Goal: Information Seeking & Learning: Understand process/instructions

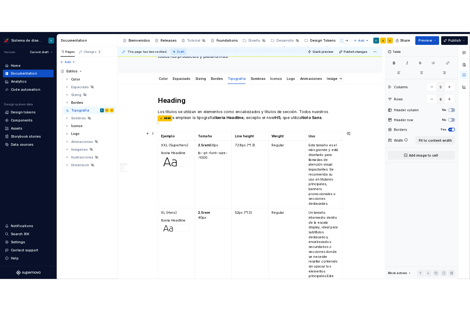
scroll to position [78, 0]
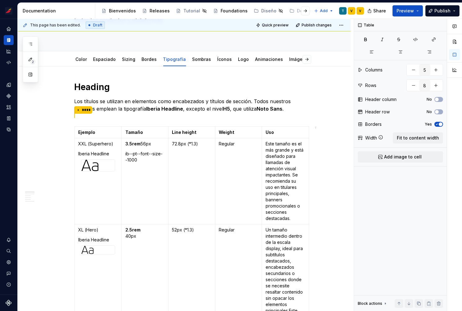
type textarea "*"
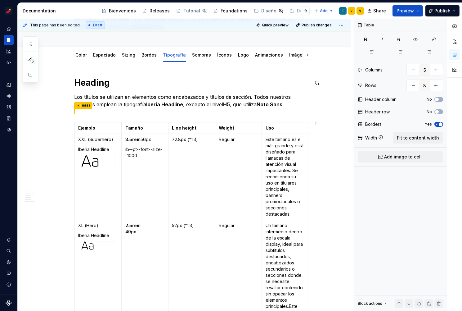
scroll to position [71, 0]
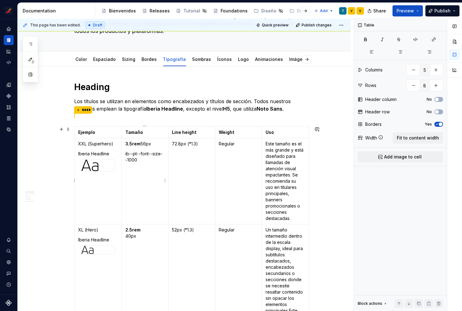
click at [138, 156] on p "ib--pt--font--size--1000" at bounding box center [144, 157] width 39 height 12
click at [202, 145] on td "72.8px (*1.3)" at bounding box center [191, 181] width 47 height 86
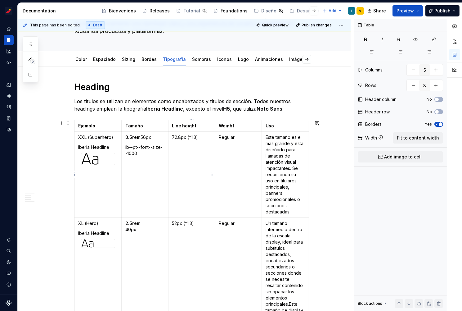
click at [172, 136] on td "72.8px (*1.3)" at bounding box center [191, 175] width 47 height 86
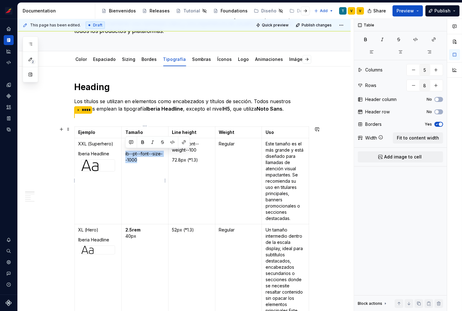
drag, startPoint x: 139, startPoint y: 161, endPoint x: 124, endPoint y: 153, distance: 16.9
click at [124, 153] on td "3.5rem 56px ib--pt--font--size--1000" at bounding box center [144, 181] width 47 height 86
click at [126, 143] on strong "3.5rem" at bounding box center [132, 143] width 15 height 5
drag, startPoint x: 154, startPoint y: 149, endPoint x: 125, endPoint y: 141, distance: 29.9
click at [125, 141] on td "ib--pt--font--size--1000 3.5rem 56px" at bounding box center [144, 181] width 47 height 86
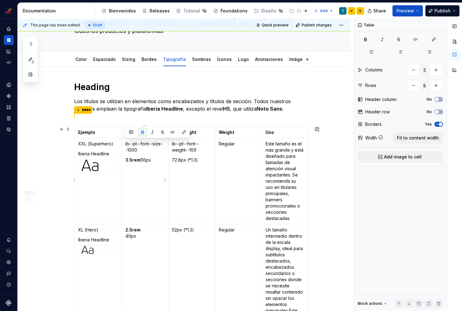
click at [160, 158] on p "3.5rem 56px" at bounding box center [144, 160] width 39 height 6
drag, startPoint x: 140, startPoint y: 159, endPoint x: 126, endPoint y: 159, distance: 14.6
click at [125, 159] on p "3.5rem 56px" at bounding box center [144, 160] width 39 height 6
click at [163, 169] on p at bounding box center [144, 170] width 39 height 6
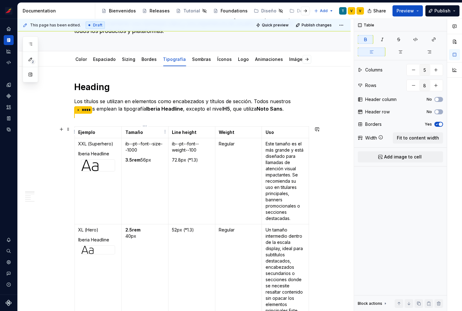
click at [146, 126] on html "Sistema de diseño Iberia T Design system data Documentation Accessibility guide…" at bounding box center [231, 155] width 462 height 311
click at [222, 133] on html "Sistema de diseño Iberia T Design system data Documentation Accessibility guide…" at bounding box center [231, 155] width 462 height 311
click at [237, 125] on html "Sistema de diseño Iberia T Design system data Documentation Accessibility guide…" at bounding box center [231, 155] width 462 height 311
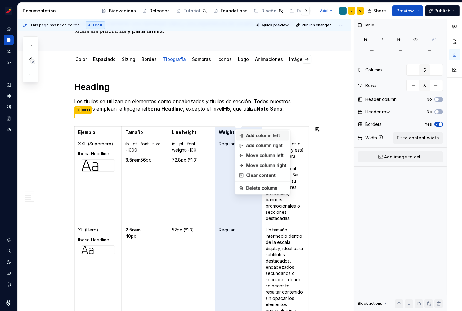
click at [243, 136] on icon at bounding box center [241, 135] width 5 height 5
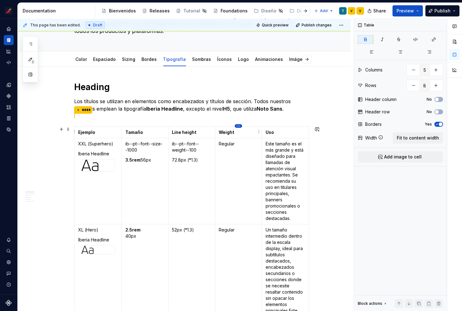
click at [240, 127] on html "Sistema de diseño Iberia T Design system data Documentation Accessibility guide…" at bounding box center [231, 155] width 462 height 311
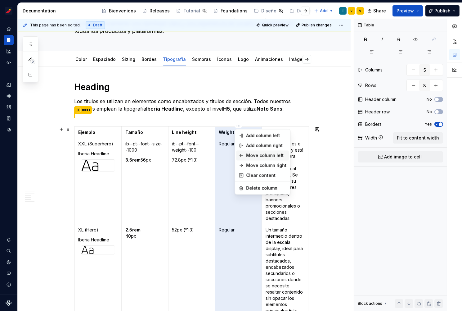
click at [250, 152] on div "Move column left" at bounding box center [266, 155] width 40 height 6
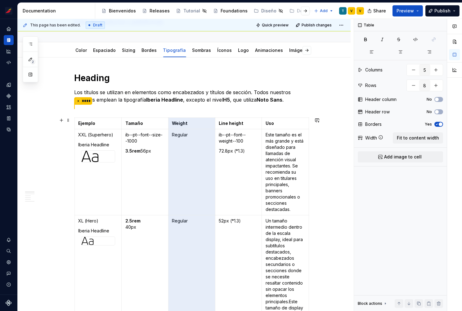
scroll to position [51, 0]
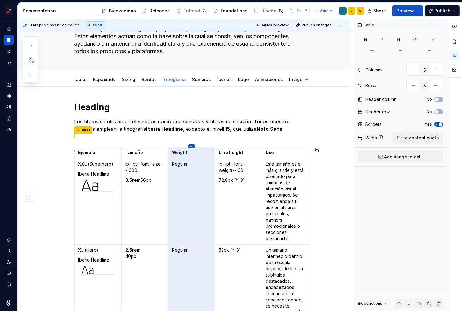
click at [192, 145] on html "Sistema de diseño Iberia T Design system data Documentation Accessibility guide…" at bounding box center [231, 155] width 462 height 311
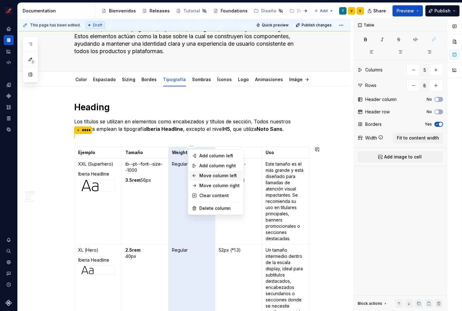
click at [202, 174] on div "Move column left" at bounding box center [219, 175] width 40 height 6
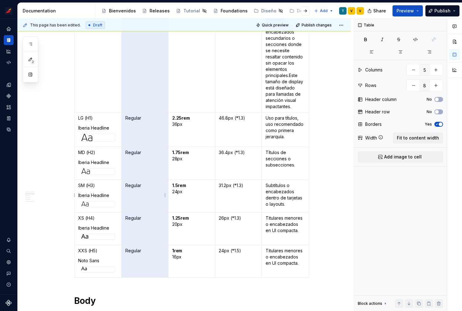
scroll to position [300, 0]
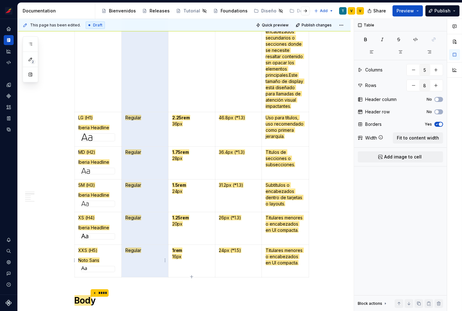
click at [137, 249] on span "Regular" at bounding box center [133, 249] width 16 height 5
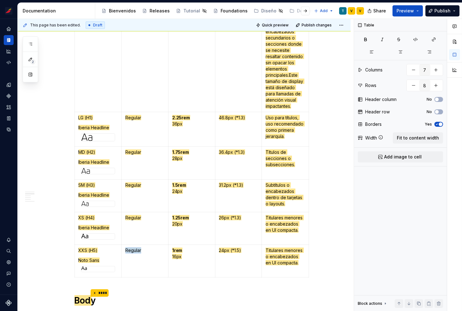
click at [137, 249] on p "Regular" at bounding box center [144, 250] width 39 height 6
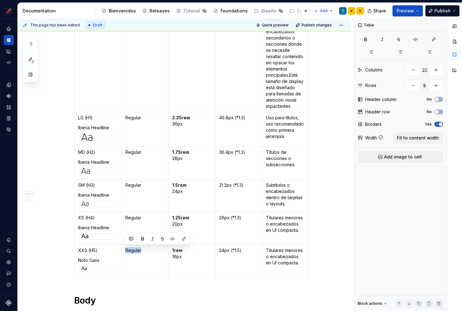
type input "26"
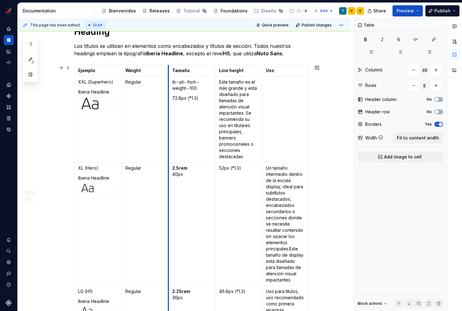
scroll to position [123, 0]
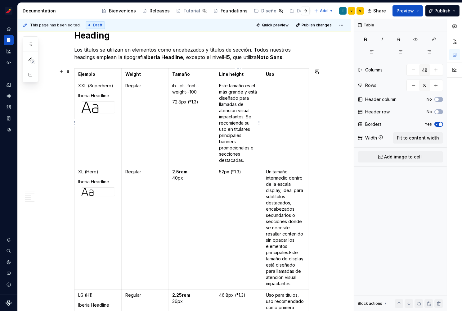
click at [249, 87] on p "Este tamaño es el más grande y está diseñado para llamadas de atención visual i…" at bounding box center [238, 123] width 39 height 81
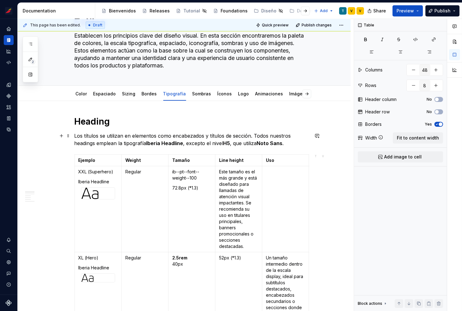
scroll to position [88, 0]
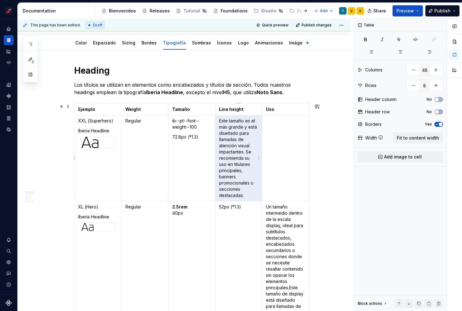
drag, startPoint x: 250, startPoint y: 196, endPoint x: 220, endPoint y: 120, distance: 81.2
click at [220, 120] on p "Este tamaño es el más grande y está diseñado para llamadas de atención visual i…" at bounding box center [238, 158] width 39 height 81
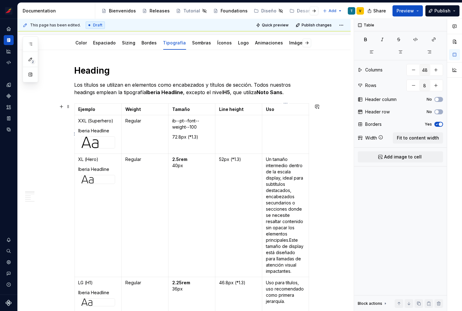
click at [279, 123] on p at bounding box center [285, 121] width 39 height 6
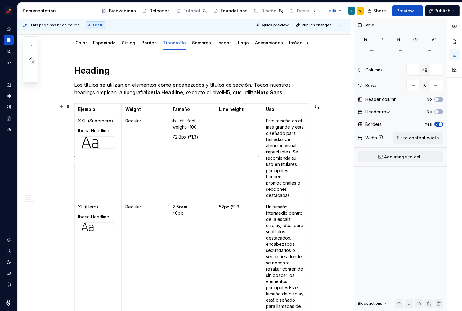
click at [232, 131] on td at bounding box center [238, 158] width 47 height 86
click at [148, 122] on p "Regular" at bounding box center [144, 121] width 39 height 6
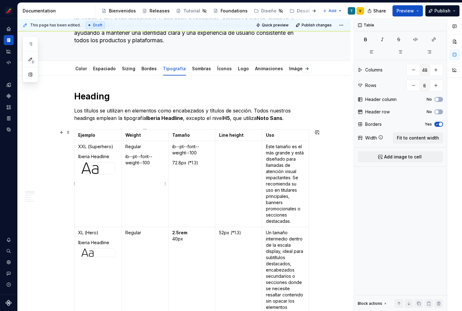
click at [132, 147] on p "Regular" at bounding box center [144, 146] width 39 height 6
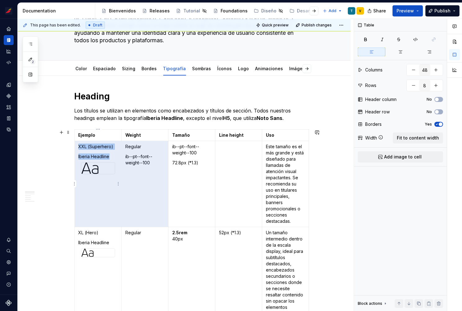
drag, startPoint x: 145, startPoint y: 147, endPoint x: 119, endPoint y: 145, distance: 26.1
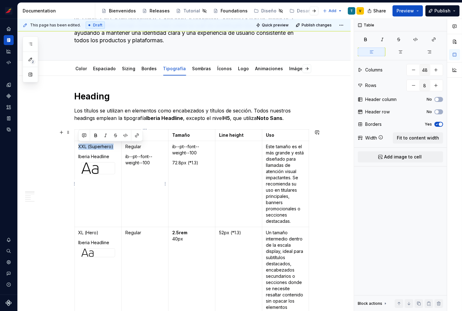
click at [151, 148] on p "Regular" at bounding box center [144, 146] width 39 height 6
click at [126, 145] on p "Regular" at bounding box center [144, 146] width 39 height 6
click at [160, 152] on p "ib--pt--font--weight--100" at bounding box center [144, 149] width 39 height 12
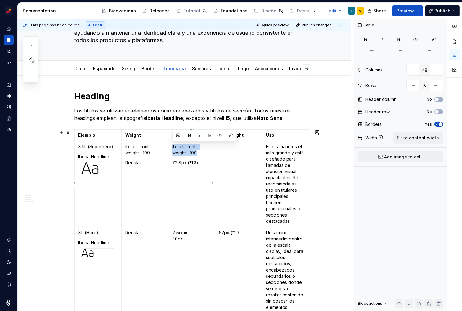
drag, startPoint x: 199, startPoint y: 152, endPoint x: 172, endPoint y: 146, distance: 28.2
click at [172, 146] on td "ib--pt--font--weight--100 72.8px (*1.3)" at bounding box center [191, 184] width 47 height 86
drag, startPoint x: 203, startPoint y: 163, endPoint x: 172, endPoint y: 160, distance: 31.8
click at [172, 160] on td "ib--pt--font--size--1000 72.8px (*1.3)" at bounding box center [191, 184] width 47 height 86
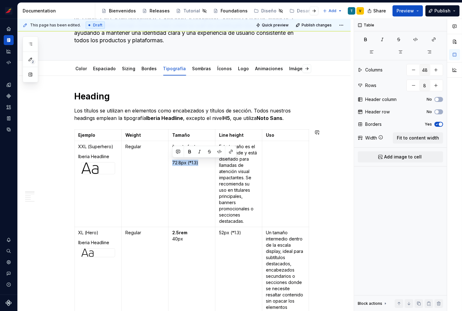
type input "27"
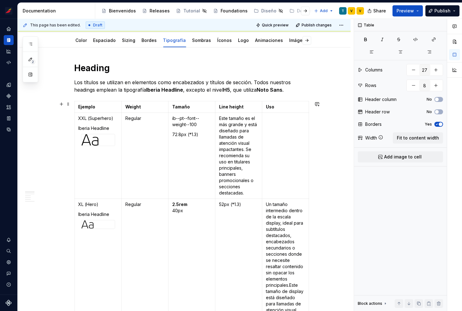
scroll to position [32, 0]
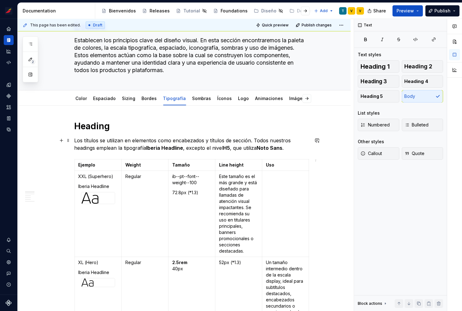
click at [293, 146] on p "Los títulos se utilizan en elementos como encabezados y títulos de sección. Tod…" at bounding box center [192, 144] width 235 height 15
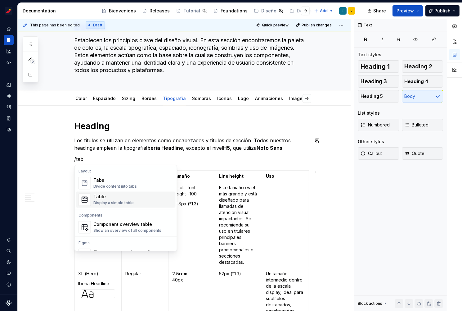
click at [120, 195] on div "Table" at bounding box center [113, 196] width 40 height 6
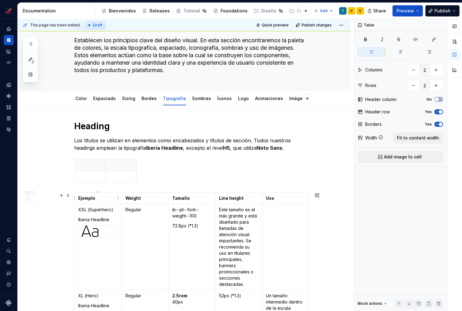
type input "27"
type input "8"
click at [93, 196] on strong "Ejemplo" at bounding box center [87, 197] width 17 height 5
click at [134, 198] on strong "Weight" at bounding box center [133, 197] width 16 height 5
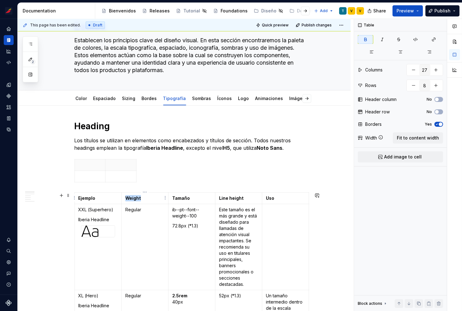
click at [134, 198] on strong "Weight" at bounding box center [133, 197] width 16 height 5
copy strong "Weight"
type input "2"
click at [117, 164] on p at bounding box center [120, 165] width 23 height 6
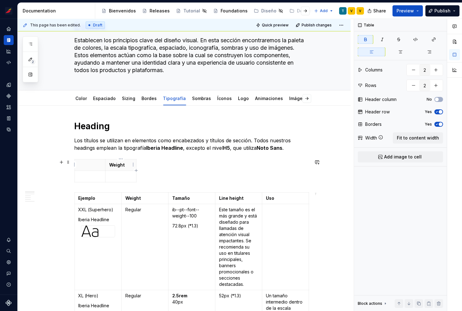
click at [119, 166] on strong "Weight" at bounding box center [117, 164] width 16 height 5
click at [136, 170] on icon "button" at bounding box center [136, 170] width 5 height 5
click at [140, 164] on th at bounding box center [142, 164] width 11 height 11
click at [162, 170] on div "Peso Tamaño" at bounding box center [192, 172] width 235 height 26
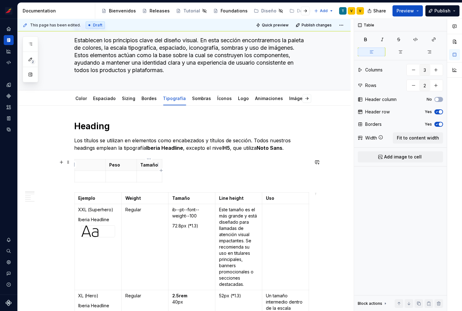
click at [161, 169] on icon "button" at bounding box center [161, 170] width 3 height 3
click at [165, 164] on th at bounding box center [167, 164] width 11 height 11
click at [237, 194] on html "Sistema de diseño Iberia T Design system data Documentation Accessibility guide…" at bounding box center [231, 155] width 462 height 311
type input "27"
type input "8"
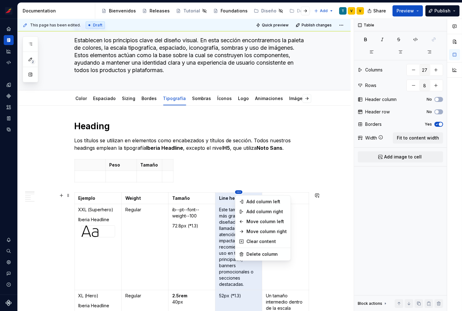
click at [237, 194] on html "Sistema de diseño Iberia T Design system data Documentation Accessibility guide…" at bounding box center [231, 155] width 462 height 311
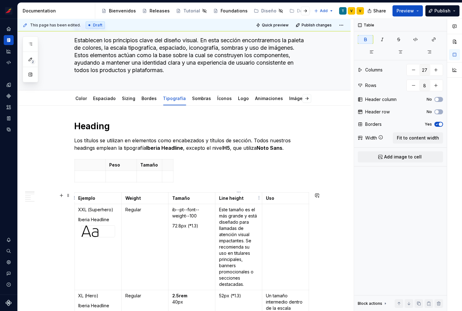
click at [229, 197] on strong "Line height" at bounding box center [231, 197] width 25 height 5
click at [233, 208] on p "Este tamaño es el más grande y está diseñado para llamadas de atención visual i…" at bounding box center [238, 246] width 39 height 81
click at [233, 198] on strong "Line height" at bounding box center [231, 197] width 25 height 5
click at [240, 244] on p "Este tamaño es el más grande y está diseñado para llamadas de atención visual i…" at bounding box center [238, 246] width 39 height 81
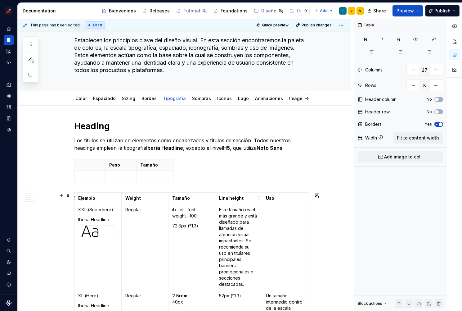
click at [227, 200] on strong "Line height" at bounding box center [231, 197] width 25 height 5
drag, startPoint x: 243, startPoint y: 197, endPoint x: 218, endPoint y: 196, distance: 25.2
click at [218, 196] on td "Line height" at bounding box center [238, 197] width 47 height 11
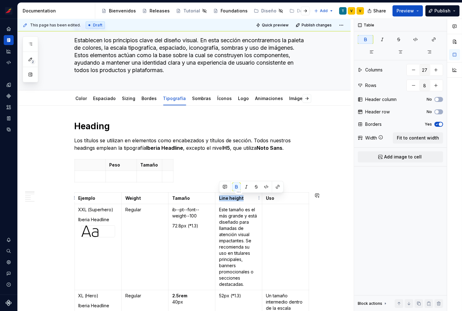
copy strong "Line height"
type textarea "*"
click at [240, 201] on p "Line height" at bounding box center [238, 198] width 39 height 6
type input "4"
type input "2"
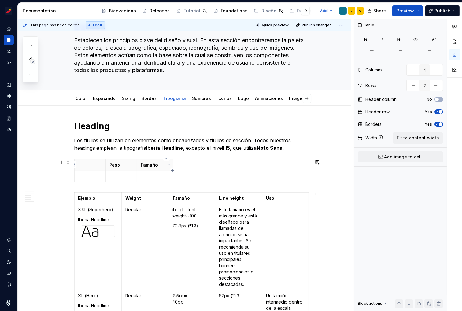
click at [165, 164] on th at bounding box center [167, 164] width 11 height 11
click at [200, 169] on icon "button" at bounding box center [199, 170] width 5 height 5
click at [205, 165] on p at bounding box center [206, 165] width 3 height 6
click at [88, 165] on p at bounding box center [90, 165] width 23 height 6
click at [102, 165] on html "Sistema de diseño Iberia T Design system data Documentation Accessibility guide…" at bounding box center [231, 155] width 462 height 311
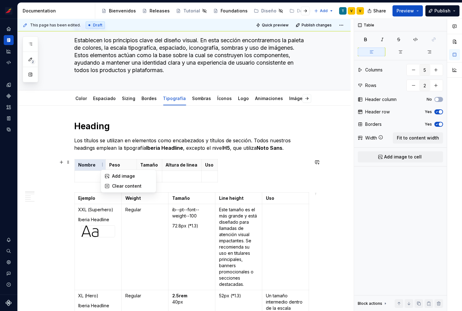
click at [93, 177] on html "Sistema de diseño Iberia T Design system data Documentation Accessibility guide…" at bounding box center [231, 155] width 462 height 311
click at [215, 170] on div "Nombre Peso Tamaño Altura de línea Uso" at bounding box center [192, 172] width 235 height 26
click at [213, 171] on icon "button" at bounding box center [215, 170] width 5 height 5
click at [222, 166] on p at bounding box center [223, 165] width 3 height 6
click at [228, 158] on html "Sistema de diseño Iberia T Design system data Documentation Accessibility guide…" at bounding box center [231, 155] width 462 height 311
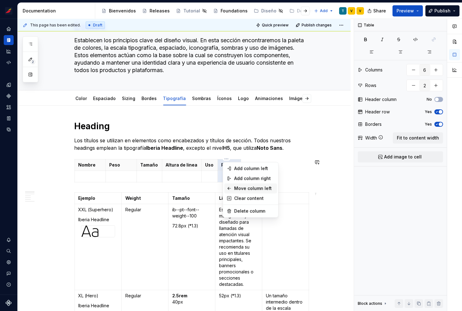
click at [237, 187] on div "Move column left" at bounding box center [254, 188] width 40 height 6
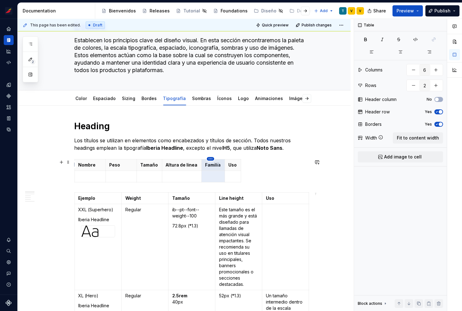
click at [211, 158] on html "Sistema de diseño Iberia T Design system data Documentation Accessibility guide…" at bounding box center [231, 155] width 462 height 311
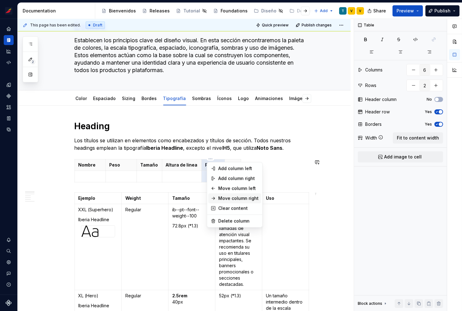
click at [223, 197] on div "Move column right" at bounding box center [238, 198] width 40 height 6
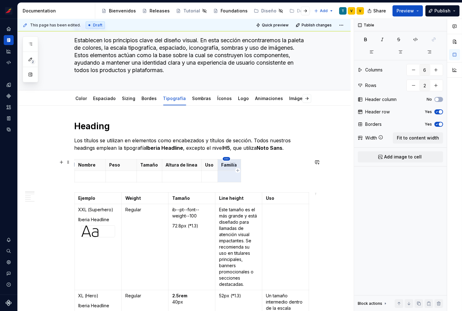
click at [227, 158] on html "Sistema de diseño Iberia T Design system data Documentation Accessibility guide…" at bounding box center [231, 155] width 462 height 311
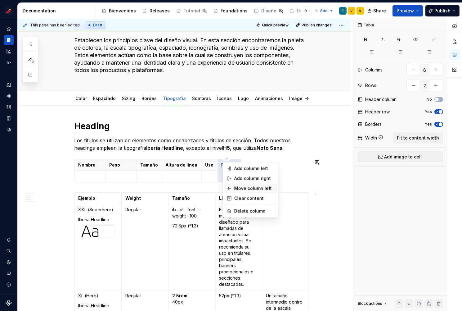
click at [235, 188] on div "Move column left" at bounding box center [254, 188] width 40 height 6
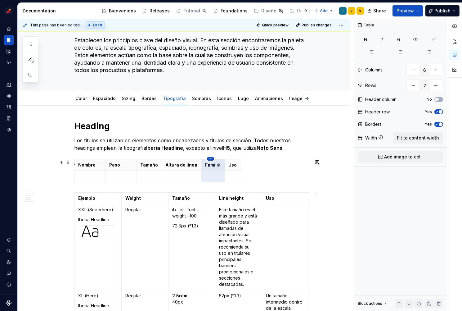
click at [210, 159] on html "Sistema de diseño Iberia T Design system data Documentation Accessibility guide…" at bounding box center [231, 155] width 462 height 311
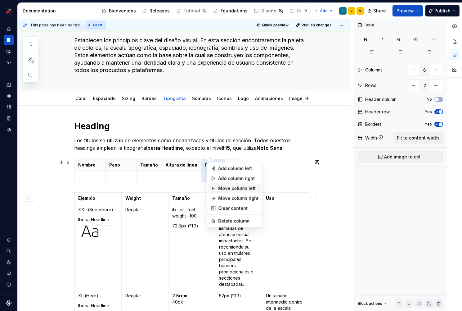
click at [220, 193] on div "Move column left" at bounding box center [234, 188] width 53 height 10
type input "27"
type input "8"
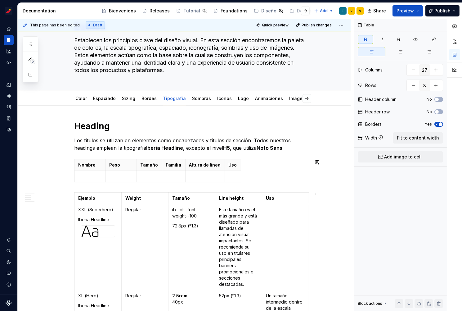
drag, startPoint x: 111, startPoint y: 209, endPoint x: 79, endPoint y: 209, distance: 32.0
click at [79, 209] on p "XXL (Superhero)" at bounding box center [98, 209] width 39 height 6
copy p "XXL (Superhero)"
type input "6"
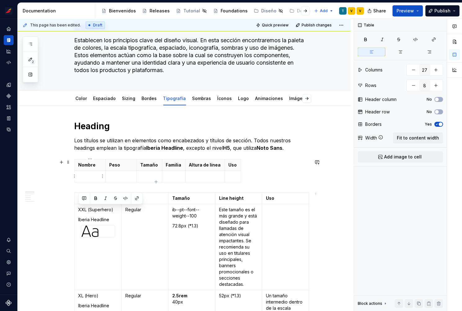
type input "2"
click at [84, 174] on p at bounding box center [90, 176] width 23 height 6
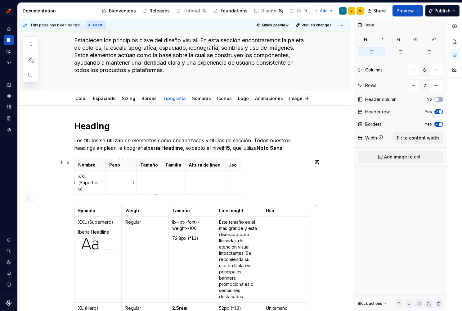
click at [121, 177] on p at bounding box center [121, 176] width 23 height 6
click at [172, 159] on html "Sistema de diseño Iberia T Design system data Documentation Accessibility guide…" at bounding box center [231, 155] width 462 height 311
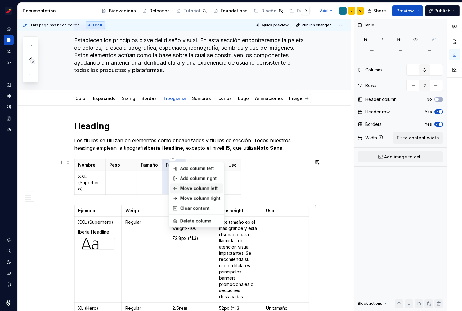
click at [181, 186] on div "Move column left" at bounding box center [200, 188] width 40 height 6
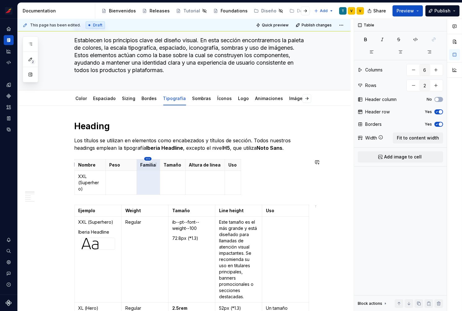
click at [149, 158] on html "Sistema de diseño Iberia T Design system data Documentation Accessibility guide…" at bounding box center [231, 155] width 462 height 311
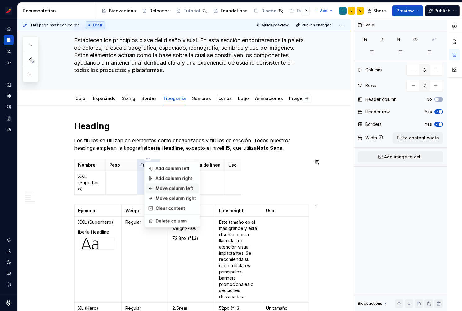
click at [156, 187] on div "Move column left" at bounding box center [176, 188] width 40 height 6
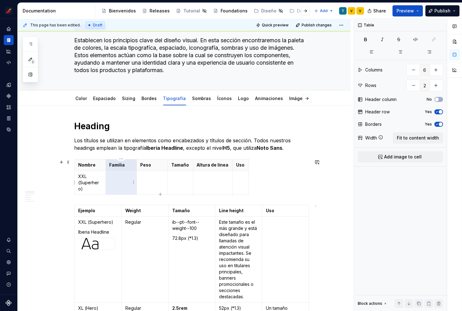
click at [121, 178] on p at bounding box center [121, 176] width 23 height 6
type input "27"
type input "8"
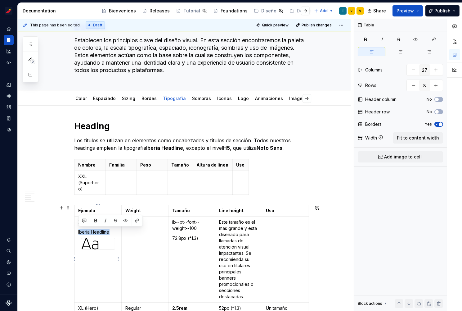
drag, startPoint x: 112, startPoint y: 231, endPoint x: 78, endPoint y: 231, distance: 33.5
click at [79, 231] on p "Iberia Headline" at bounding box center [98, 232] width 39 height 6
copy p "Iberia Headline"
type input "6"
type input "2"
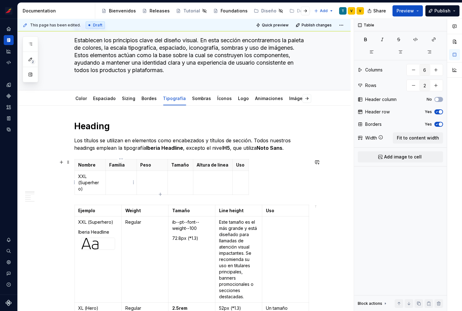
click at [115, 177] on p at bounding box center [121, 176] width 23 height 6
type input "27"
type input "8"
drag, startPoint x: 144, startPoint y: 222, endPoint x: 125, endPoint y: 221, distance: 19.0
click at [125, 221] on p "Regular" at bounding box center [144, 222] width 39 height 6
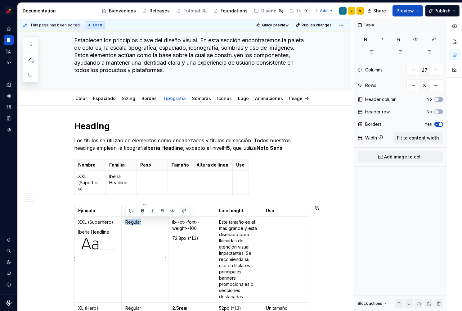
copy p "Regular"
type input "6"
type input "2"
click at [147, 176] on p at bounding box center [152, 176] width 23 height 6
click at [151, 176] on p at bounding box center [152, 176] width 23 height 6
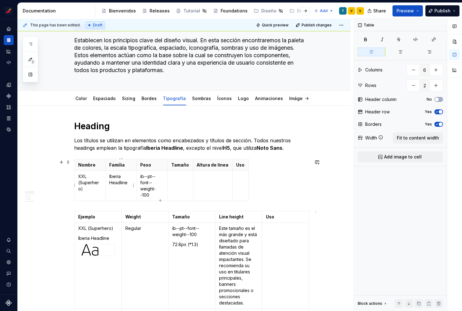
click at [110, 175] on p "Iberia Headline" at bounding box center [121, 179] width 23 height 12
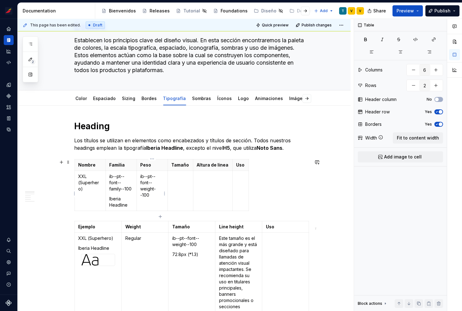
click at [150, 204] on td "ib--pt--font--weight--100" at bounding box center [152, 191] width 31 height 40
click at [173, 173] on p at bounding box center [181, 176] width 18 height 6
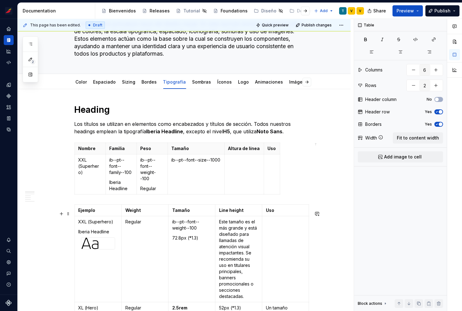
scroll to position [122, 0]
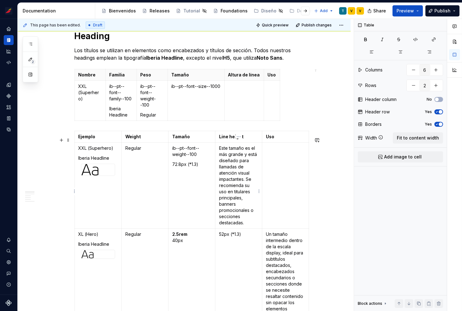
type input "27"
type input "8"
click at [241, 217] on p "Este tamaño es el más grande y está diseñado para llamadas de atención visual i…" at bounding box center [238, 185] width 39 height 81
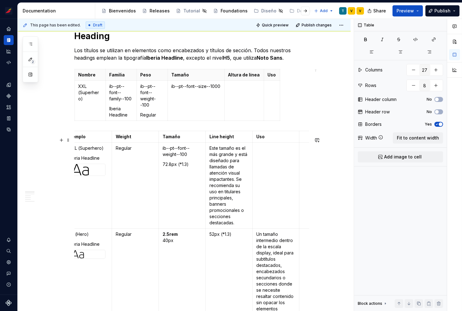
scroll to position [0, 0]
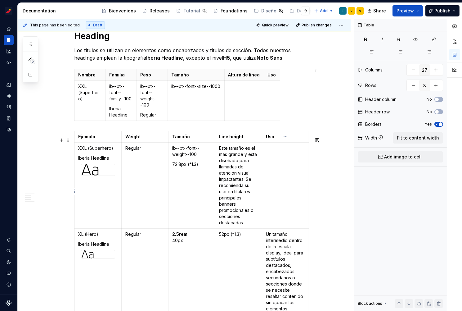
click at [289, 158] on td at bounding box center [285, 185] width 47 height 86
type input "6"
type input "2"
click at [271, 93] on td at bounding box center [272, 101] width 16 height 40
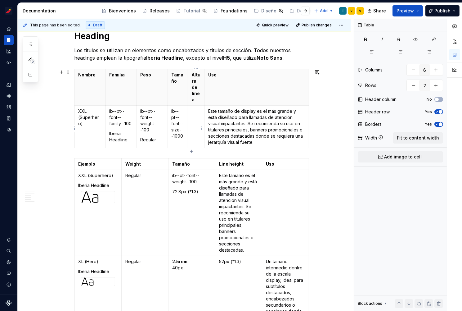
click at [194, 119] on td at bounding box center [196, 127] width 16 height 43
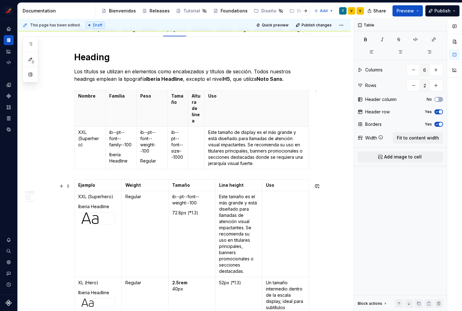
scroll to position [109, 0]
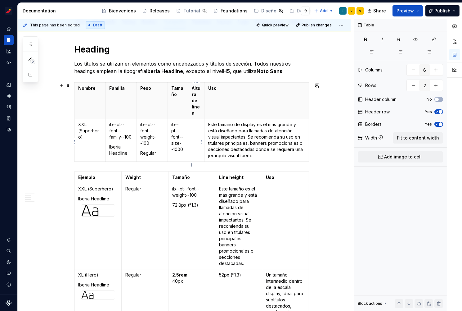
click at [196, 127] on p at bounding box center [196, 124] width 9 height 6
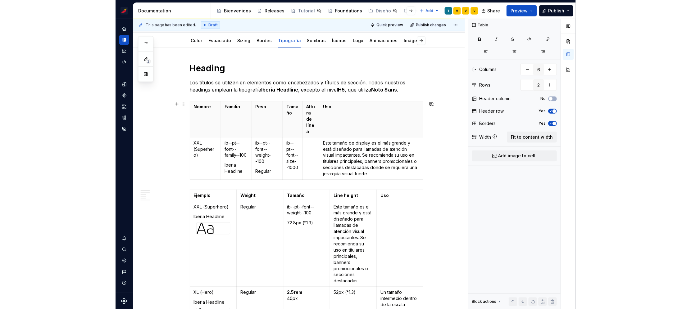
scroll to position [93, 0]
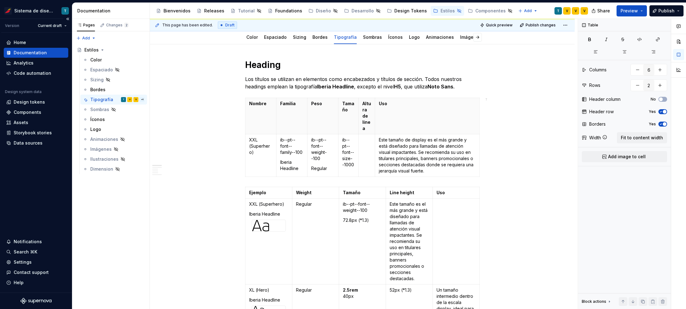
type textarea "*"
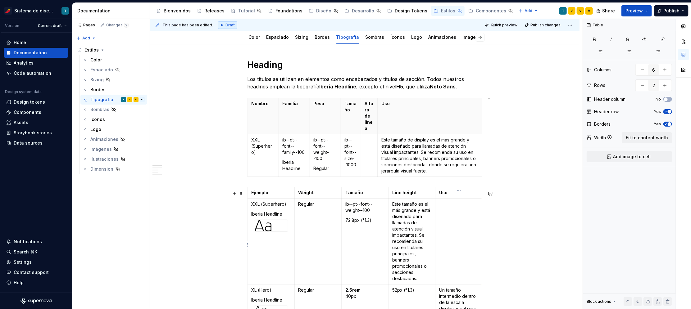
type input "27"
type input "8"
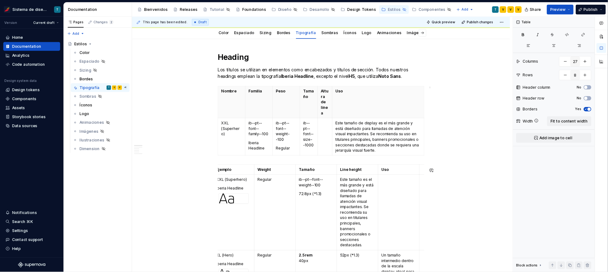
scroll to position [0, 6]
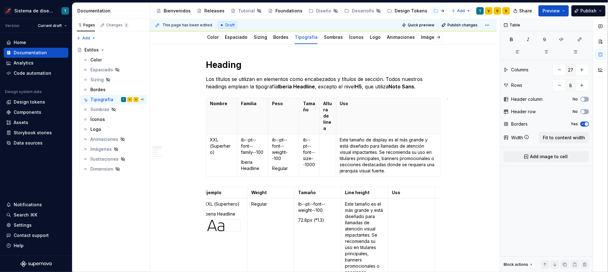
type textarea "*"
type input "342"
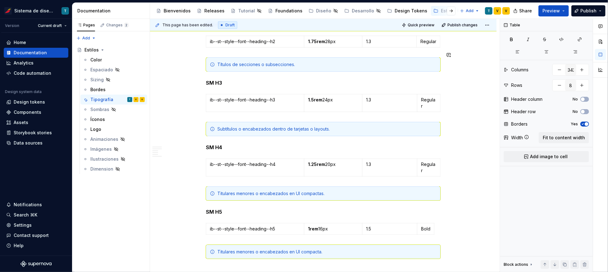
scroll to position [1810, 0]
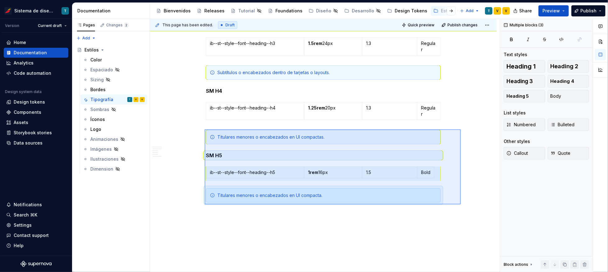
drag, startPoint x: 357, startPoint y: 184, endPoint x: 443, endPoint y: 205, distance: 87.8
click at [461, 205] on div "This page has been edited. Draft Quick preview Publish changes Hidden page Esti…" at bounding box center [325, 146] width 350 height 254
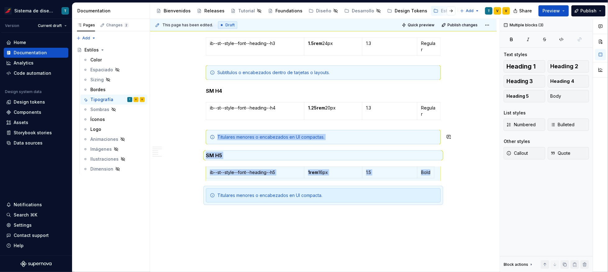
copy div "Titulares menores o encabezados en UI compactas. SM H5 ib--st--style--font--hea…"
click at [254, 204] on div "This page has been edited. Draft Quick preview Publish changes Hidden page Esti…" at bounding box center [325, 146] width 350 height 254
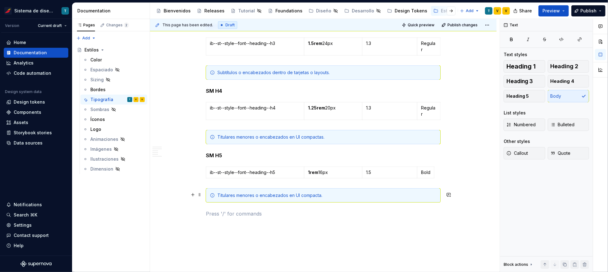
click at [213, 210] on p at bounding box center [323, 213] width 235 height 7
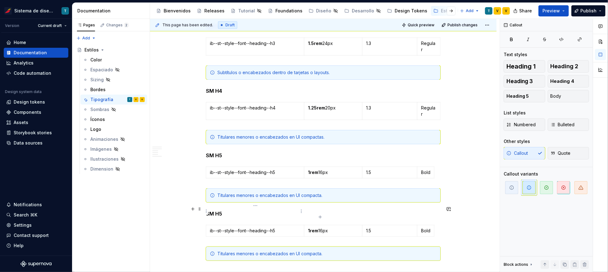
click at [264, 228] on p "ib--st--style--font--heading--h5" at bounding box center [255, 231] width 90 height 6
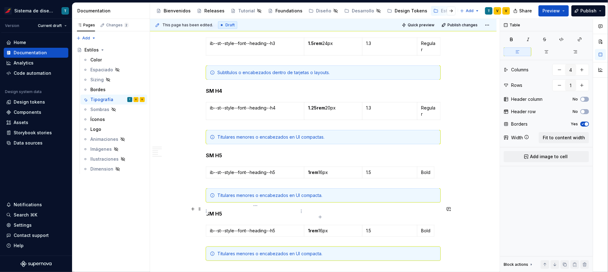
click at [264, 228] on p "ib--st--style--font--heading--h5" at bounding box center [255, 231] width 90 height 6
click at [265, 228] on p "ib--st--style--font--heading--h5" at bounding box center [255, 231] width 90 height 6
click at [264, 228] on p "ib--st--style--font--heading--h5" at bounding box center [255, 231] width 90 height 6
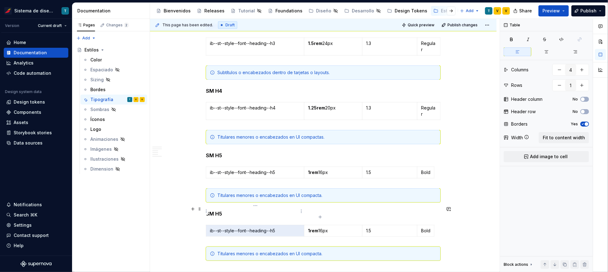
click at [264, 228] on p "ib--st--style--font--heading--h5" at bounding box center [255, 231] width 90 height 6
click at [326, 228] on p "1rem 16px" at bounding box center [333, 231] width 50 height 6
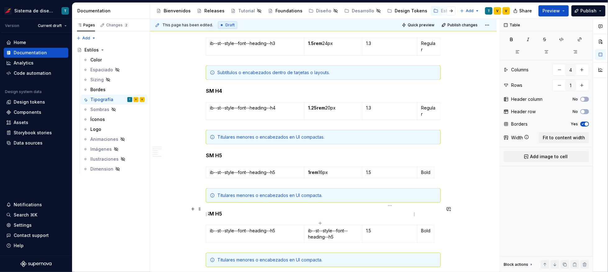
click at [370, 228] on p "1.5" at bounding box center [389, 231] width 47 height 6
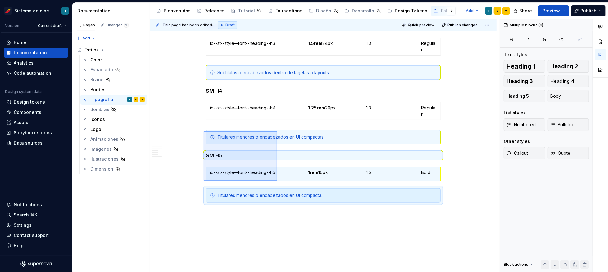
drag, startPoint x: 204, startPoint y: 131, endPoint x: 270, endPoint y: 157, distance: 71.1
click at [278, 177] on div "This page has been edited. Draft Quick preview Publish changes Hidden page Esti…" at bounding box center [325, 146] width 350 height 254
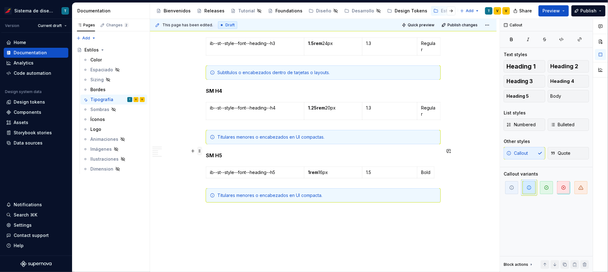
click at [199, 151] on span at bounding box center [199, 151] width 5 height 9
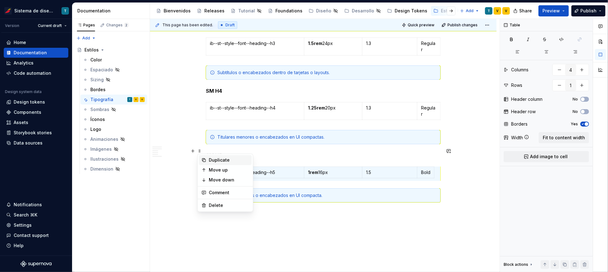
click at [226, 159] on div "Duplicate" at bounding box center [229, 160] width 40 height 6
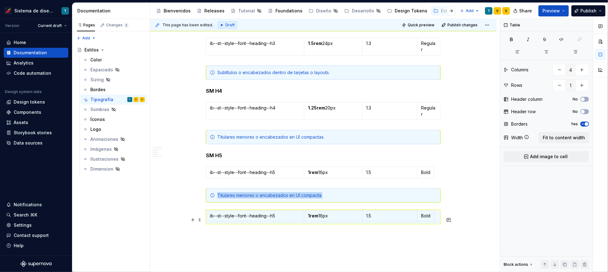
click at [307, 232] on p at bounding box center [323, 235] width 235 height 7
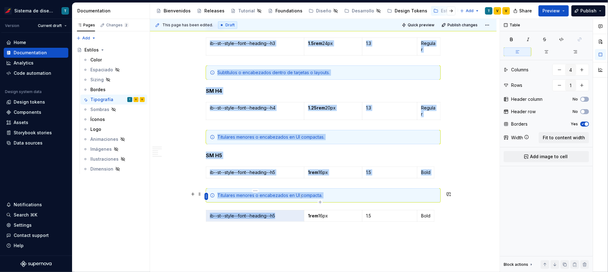
drag, startPoint x: 278, startPoint y: 196, endPoint x: 206, endPoint y: 198, distance: 71.7
click at [206, 198] on body "Sistema de diseño Iberia T Version Current draft Home Documentation Analytics C…" at bounding box center [304, 136] width 608 height 272
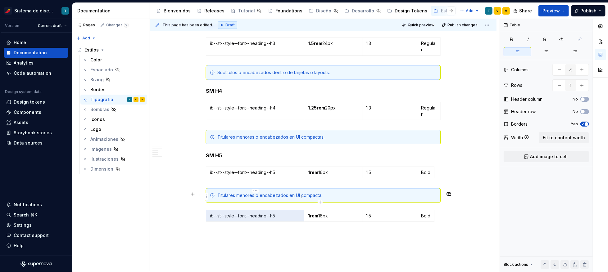
click at [227, 213] on p "ib--st--style--font--heading--h5" at bounding box center [255, 216] width 90 height 6
click at [327, 213] on p "1rem 16px" at bounding box center [333, 216] width 50 height 6
click at [282, 213] on p "heading H5" at bounding box center [255, 216] width 90 height 6
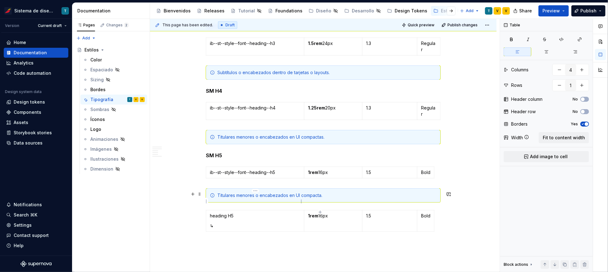
click at [219, 223] on p "↳" at bounding box center [255, 226] width 90 height 6
click at [242, 169] on p "ib--st--style--font--heading--h5" at bounding box center [255, 172] width 90 height 6
click at [223, 223] on p "↳" at bounding box center [255, 226] width 90 height 6
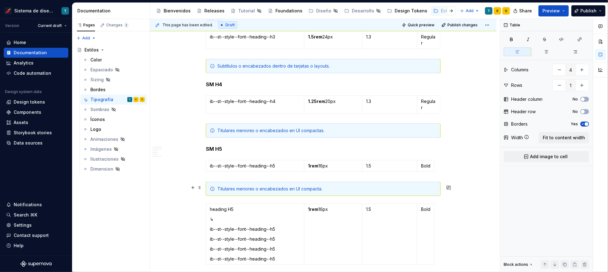
scroll to position [1820, 0]
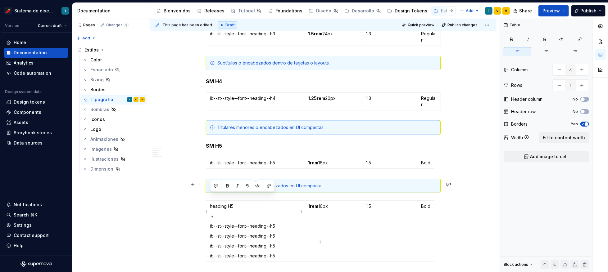
click at [208, 201] on td "heading H5 ↳ ib--st--style--font--heading--h5 ib--st--style--font--heading--h5 …" at bounding box center [255, 231] width 98 height 61
copy p "↳"
click at [278, 223] on p "ib--st--style--font--heading--h5" at bounding box center [255, 226] width 90 height 6
click at [287, 243] on p "ib--st--style--font--heading--h5" at bounding box center [255, 246] width 90 height 6
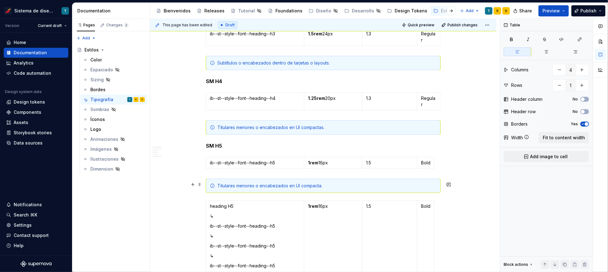
scroll to position [1830, 0]
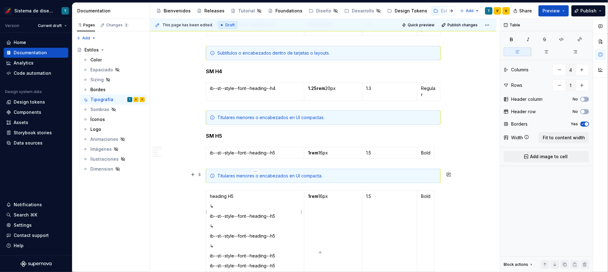
click at [280, 253] on p "ib--st--style--font--heading--h5" at bounding box center [255, 256] width 90 height 6
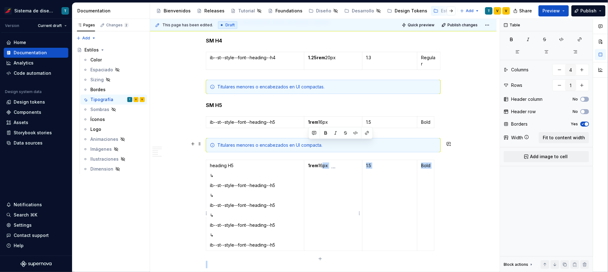
drag, startPoint x: 324, startPoint y: 176, endPoint x: 335, endPoint y: 244, distance: 68.2
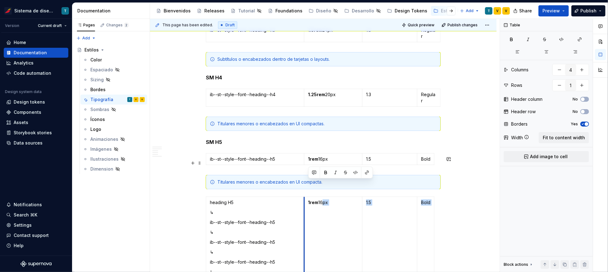
scroll to position [1909, 0]
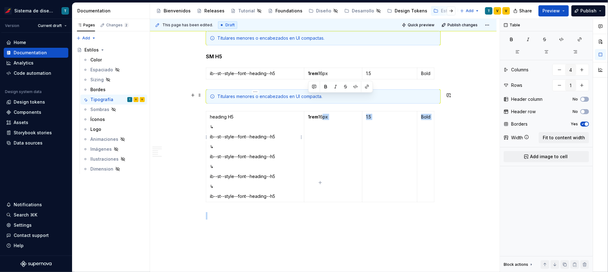
click at [249, 134] on p "ib--st--style--font--heading--h5" at bounding box center [255, 137] width 90 height 6
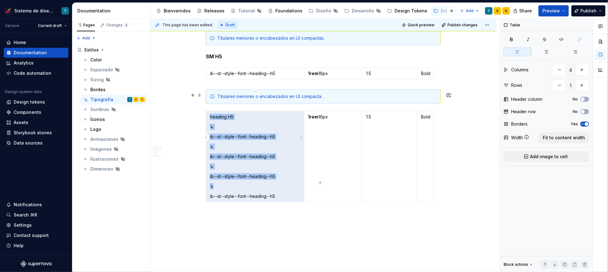
click at [276, 134] on p "ib--st--style--font--heading--h5" at bounding box center [255, 137] width 90 height 6
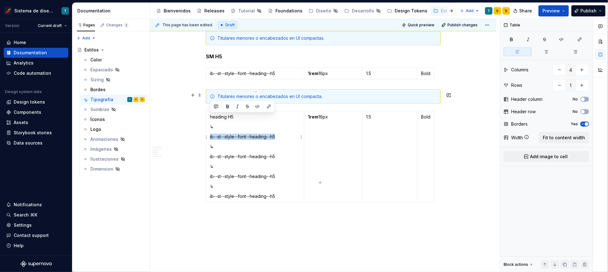
drag, startPoint x: 277, startPoint y: 116, endPoint x: 209, endPoint y: 116, distance: 68.0
click at [209, 116] on td "heading H5 ↳ ib--st--style--font--heading--h5 ↳ ib--st--style--font--heading--h…" at bounding box center [255, 156] width 98 height 91
type textarea "*"
